Goal: Task Accomplishment & Management: Use online tool/utility

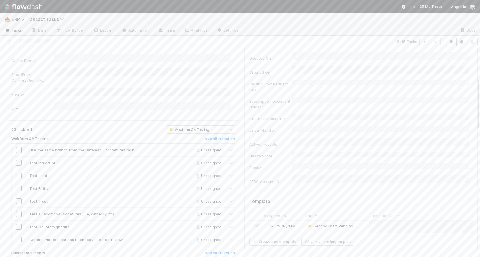
scroll to position [129, 0]
click at [19, 144] on input "checkbox" at bounding box center [19, 147] width 6 height 6
click at [19, 157] on input "checkbox" at bounding box center [19, 160] width 6 height 6
click at [20, 169] on input "checkbox" at bounding box center [19, 172] width 6 height 6
click at [19, 182] on input "checkbox" at bounding box center [19, 185] width 6 height 6
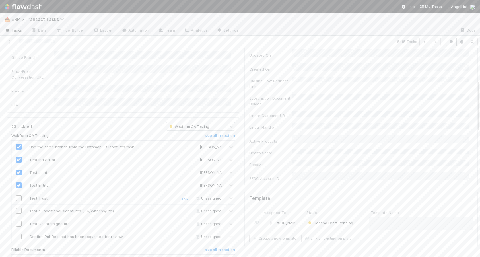
click at [19, 195] on input "checkbox" at bounding box center [19, 198] width 6 height 6
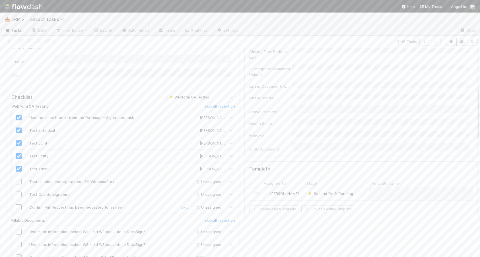
scroll to position [163, 0]
click at [19, 173] on input "checkbox" at bounding box center [19, 176] width 6 height 6
click at [19, 186] on input "checkbox" at bounding box center [19, 189] width 6 height 6
click at [18, 199] on input "checkbox" at bounding box center [19, 202] width 6 height 6
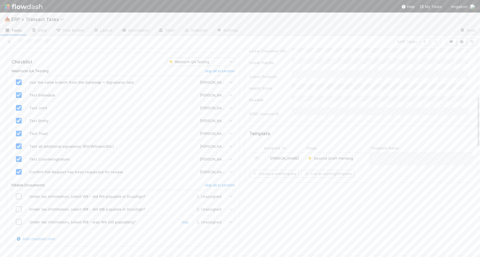
scroll to position [197, 0]
click at [18, 190] on input "checkbox" at bounding box center [19, 193] width 6 height 6
click at [181, 204] on link "skip" at bounding box center [184, 206] width 7 height 5
click at [17, 216] on input "checkbox" at bounding box center [19, 219] width 6 height 6
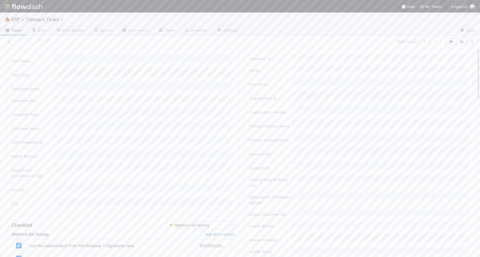
scroll to position [0, 0]
click at [421, 59] on button "Finish Task" at bounding box center [431, 58] width 27 height 10
click at [297, 111] on div "[PERSON_NAME]" at bounding box center [283, 117] width 43 height 12
click at [71, 57] on button "Assign" at bounding box center [67, 58] width 27 height 10
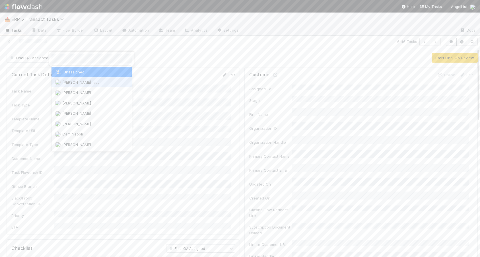
click at [75, 82] on span "[PERSON_NAME] you" at bounding box center [80, 82] width 37 height 5
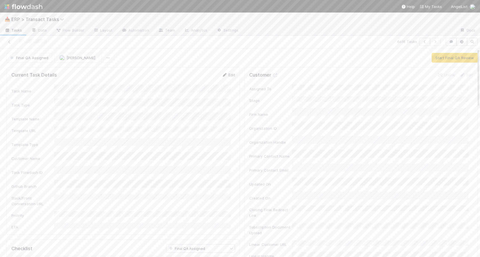
click at [227, 74] on link "Edit" at bounding box center [228, 75] width 13 height 5
click at [116, 193] on div "3" at bounding box center [143, 189] width 174 height 10
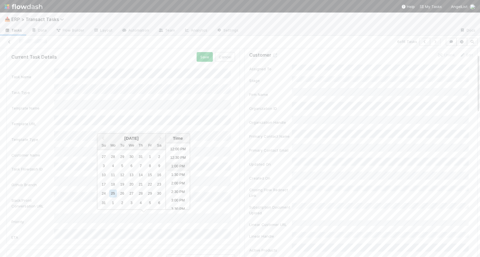
scroll to position [204, 0]
click at [173, 191] on li "2:30 PM" at bounding box center [178, 191] width 24 height 9
click at [201, 58] on button "Save" at bounding box center [205, 57] width 16 height 10
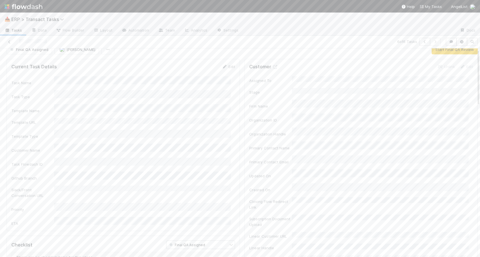
scroll to position [0, 0]
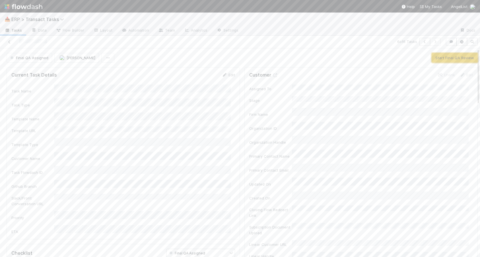
click at [433, 58] on button "Start Final QA Review" at bounding box center [454, 58] width 46 height 10
click at [18, 109] on input "checkbox" at bounding box center [19, 112] width 6 height 6
click at [19, 121] on input "checkbox" at bounding box center [19, 124] width 6 height 6
click at [19, 134] on input "checkbox" at bounding box center [19, 137] width 6 height 6
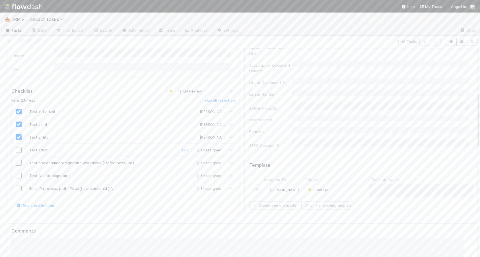
click at [20, 147] on input "checkbox" at bounding box center [19, 150] width 6 height 6
click at [19, 160] on input "checkbox" at bounding box center [19, 163] width 6 height 6
click at [19, 173] on input "checkbox" at bounding box center [19, 176] width 6 height 6
click at [20, 185] on input "checkbox" at bounding box center [19, 188] width 6 height 6
click at [20, 160] on input "checkbox" at bounding box center [19, 163] width 6 height 6
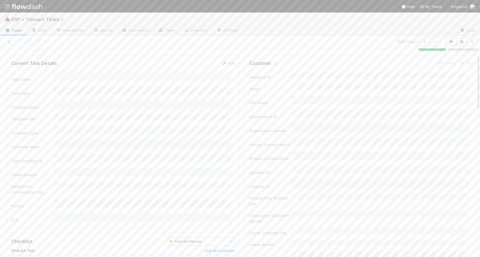
scroll to position [0, 0]
click at [428, 59] on button "Finish Task" at bounding box center [431, 58] width 27 height 10
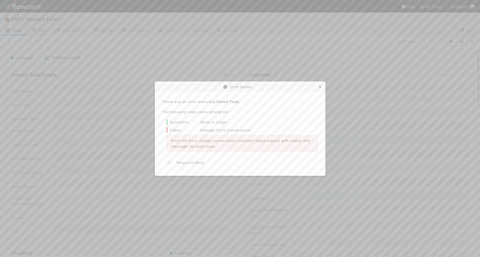
click at [321, 86] on icon at bounding box center [320, 87] width 6 height 4
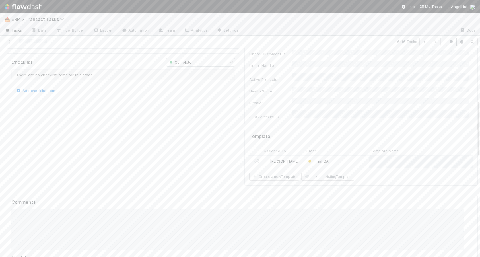
scroll to position [195, 0]
click at [297, 152] on div "[PERSON_NAME]" at bounding box center [283, 158] width 43 height 12
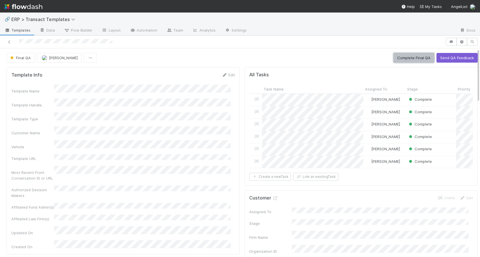
click at [400, 58] on button "Complete Final QA" at bounding box center [413, 58] width 41 height 10
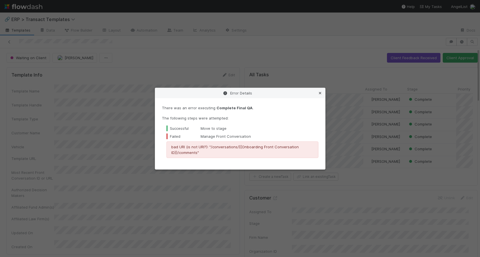
click at [319, 92] on icon at bounding box center [320, 93] width 6 height 4
